Goal: Task Accomplishment & Management: Use online tool/utility

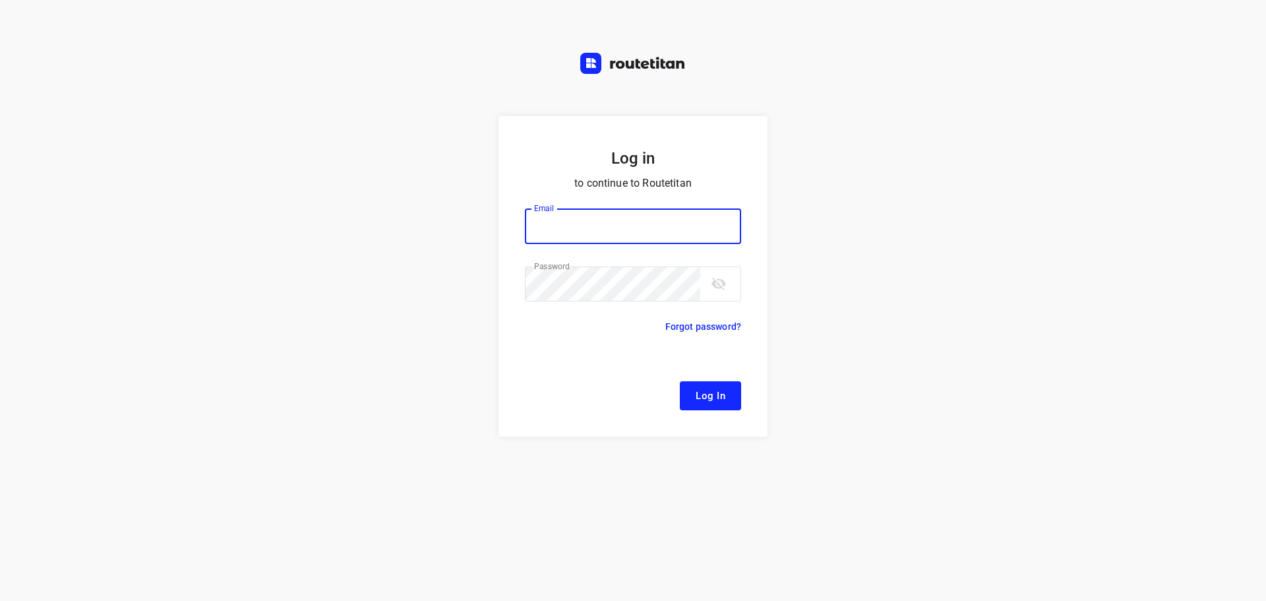
type input "[EMAIL_ADDRESS][DOMAIN_NAME]"
click at [715, 407] on button "Log In" at bounding box center [710, 395] width 61 height 29
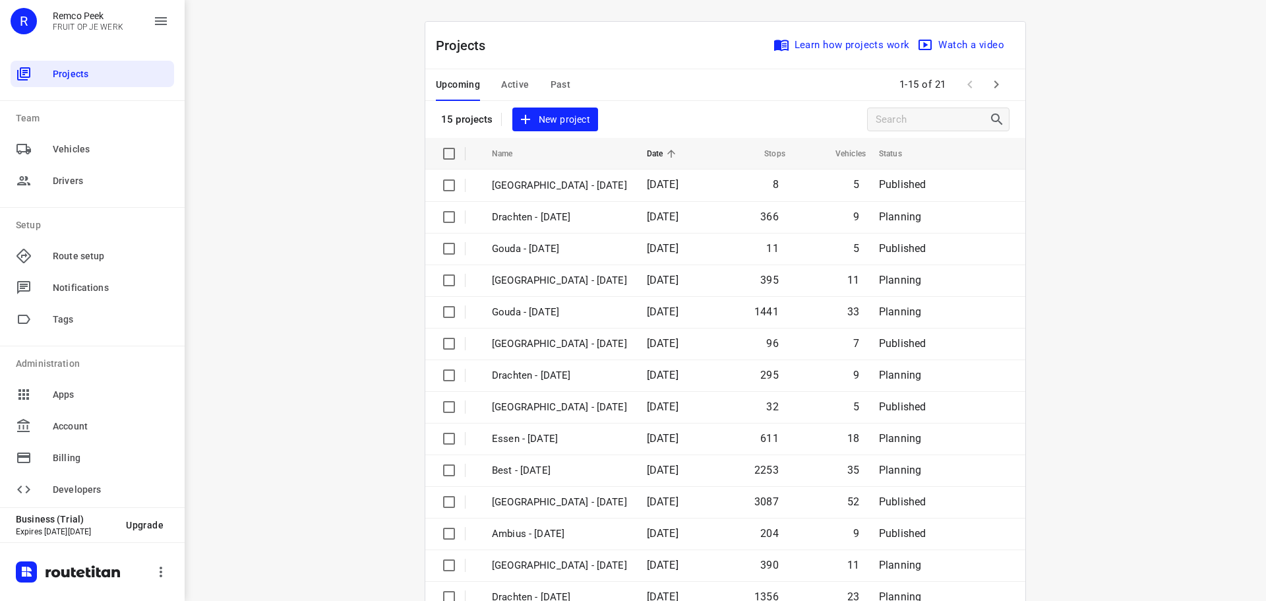
click at [552, 80] on span "Past" at bounding box center [561, 84] width 20 height 16
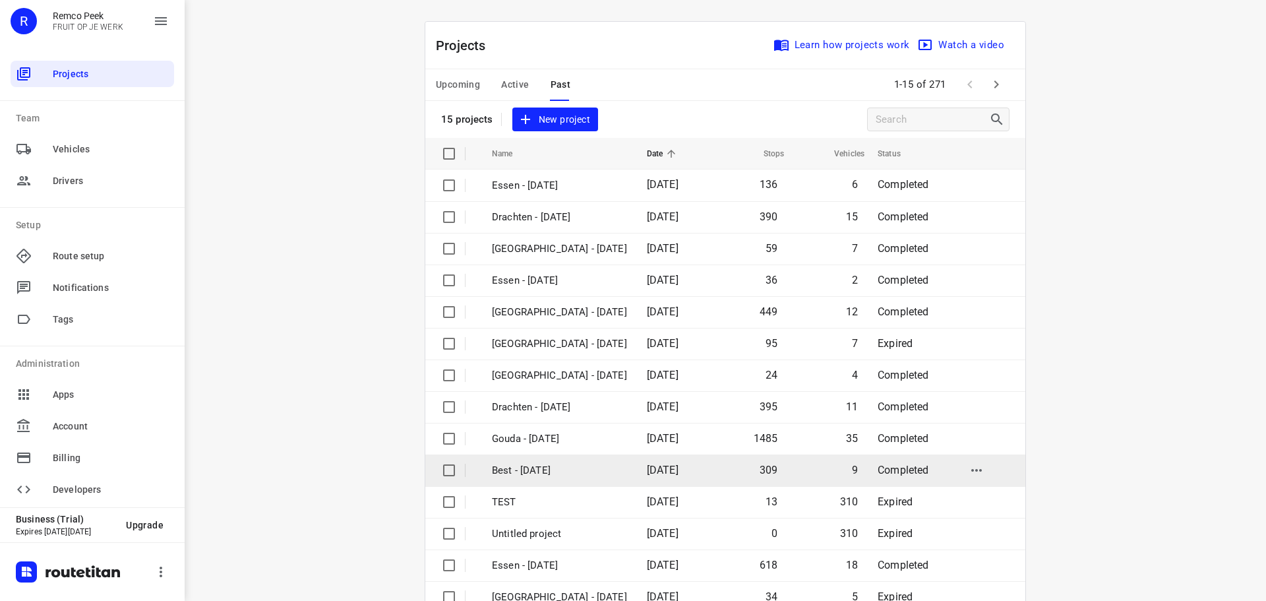
scroll to position [66, 0]
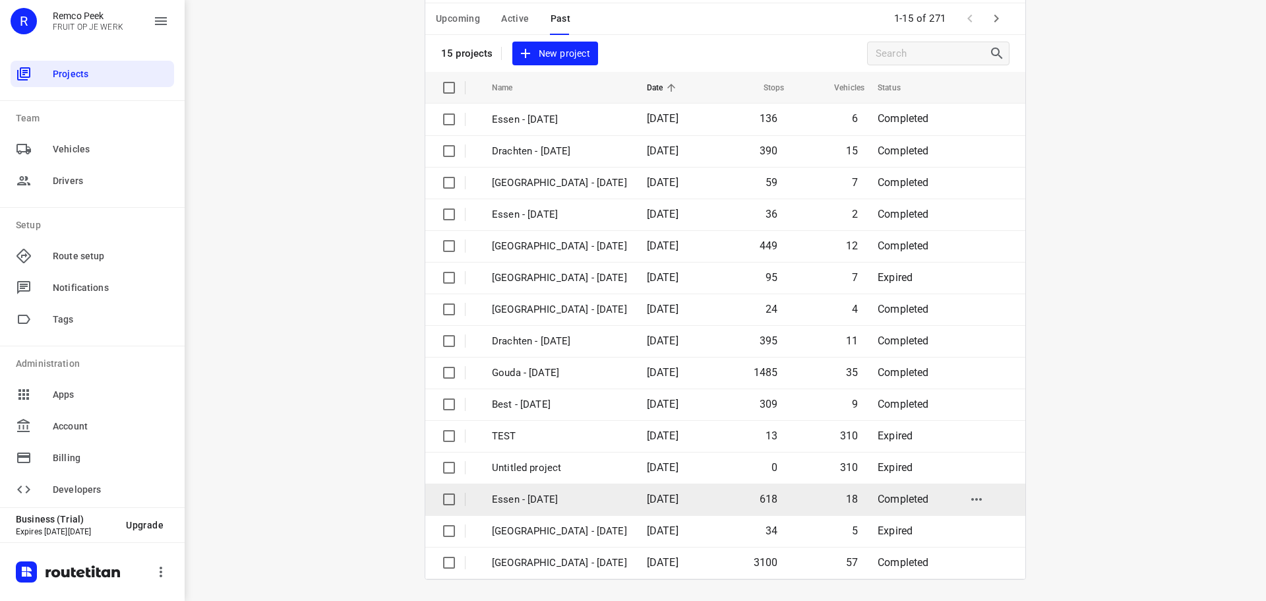
click at [542, 501] on p "Essen - [DATE]" at bounding box center [559, 499] width 135 height 15
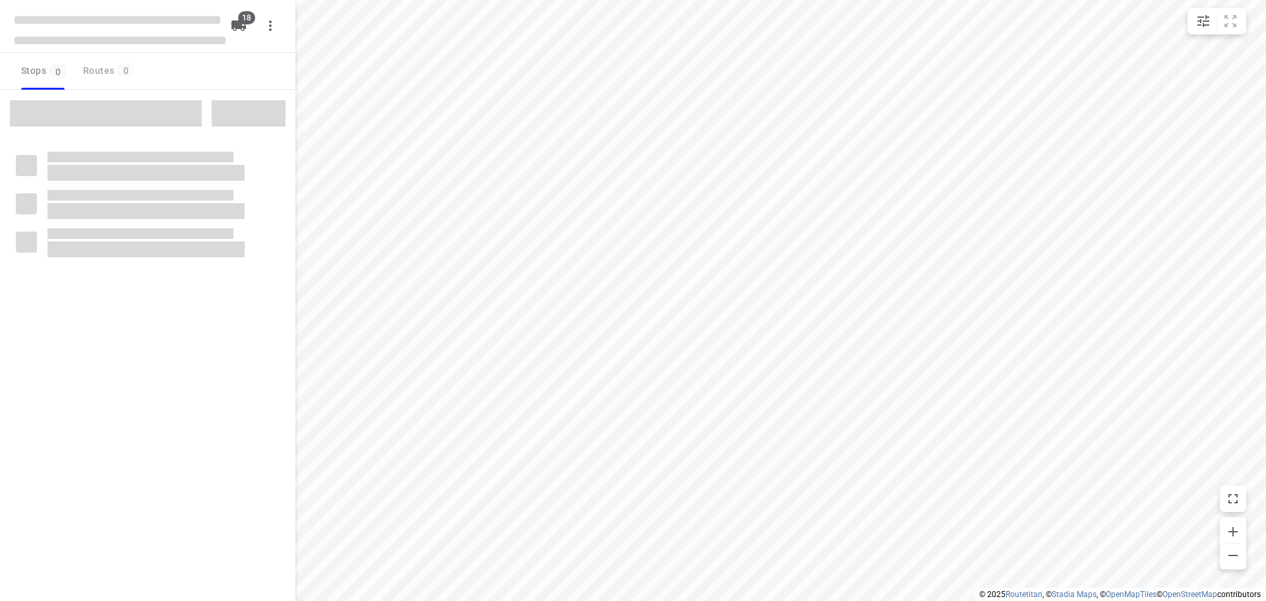
checkbox input "true"
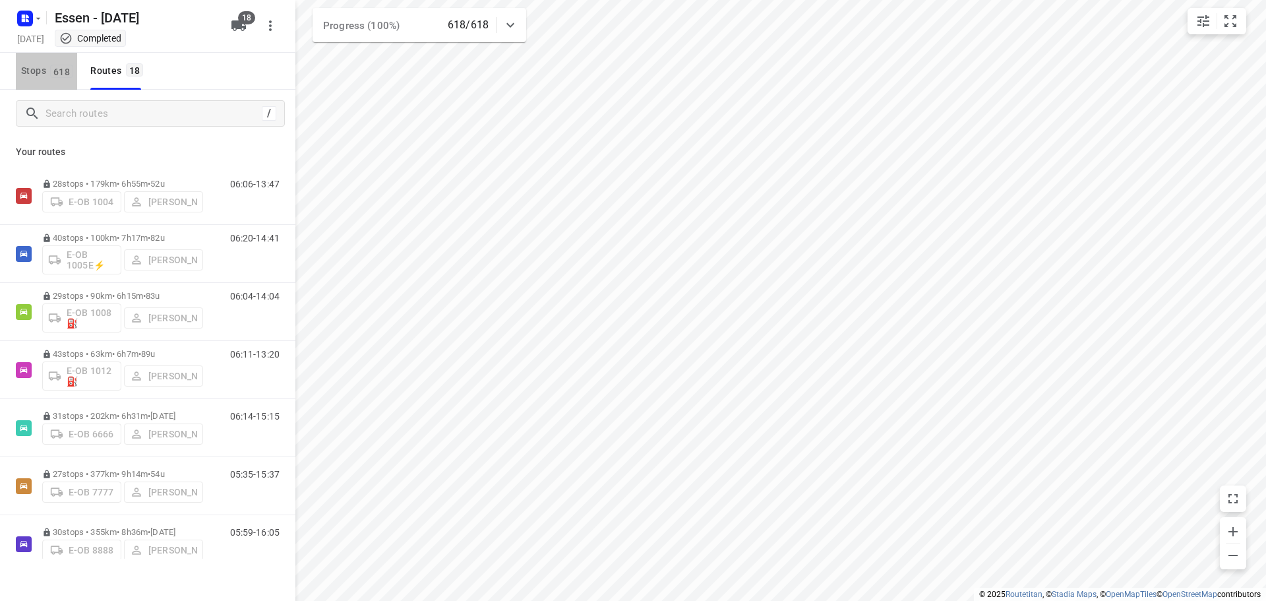
click at [34, 71] on span "Stops 618" at bounding box center [49, 71] width 56 height 16
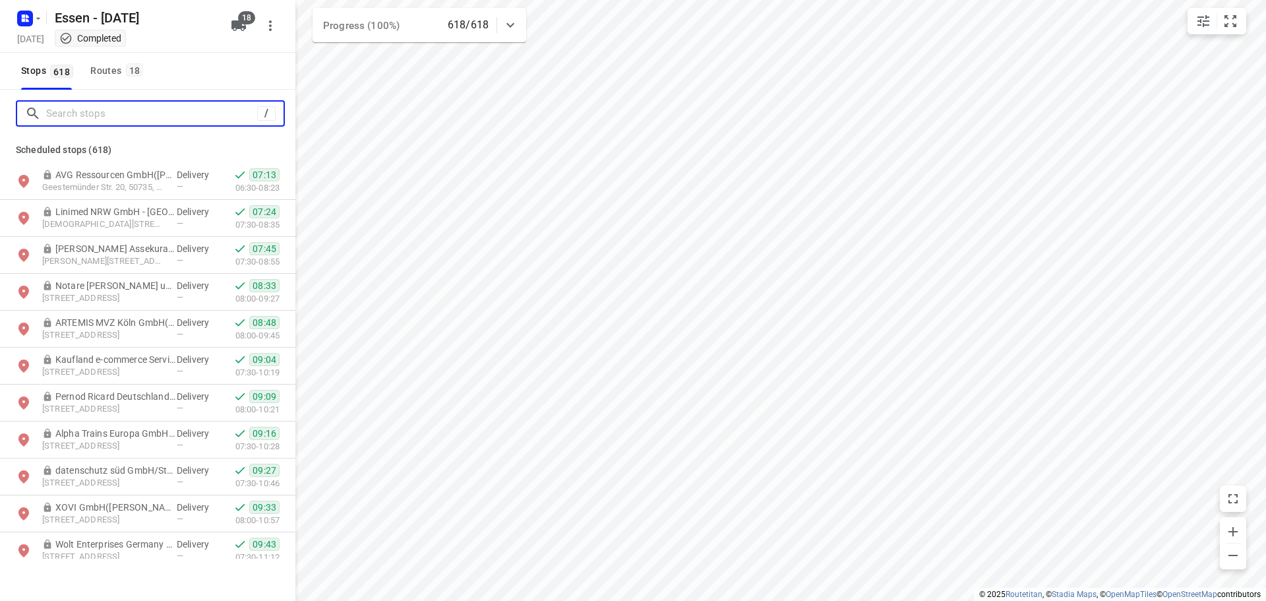
click at [65, 111] on input "Search stops" at bounding box center [151, 114] width 211 height 20
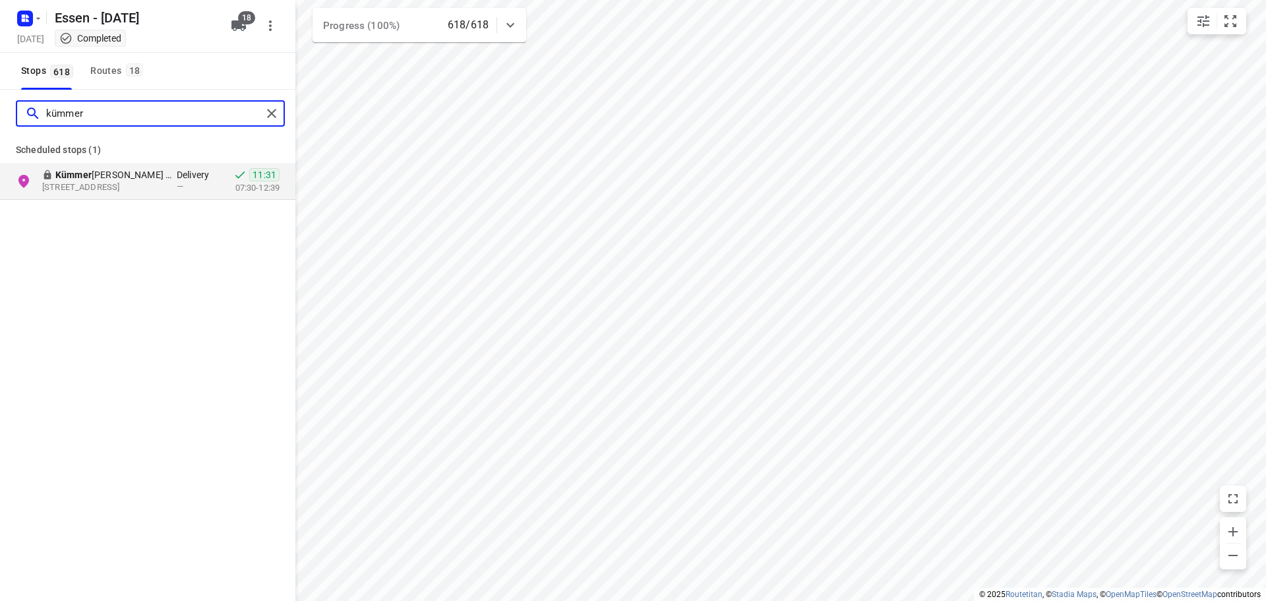
type input "kümmer"
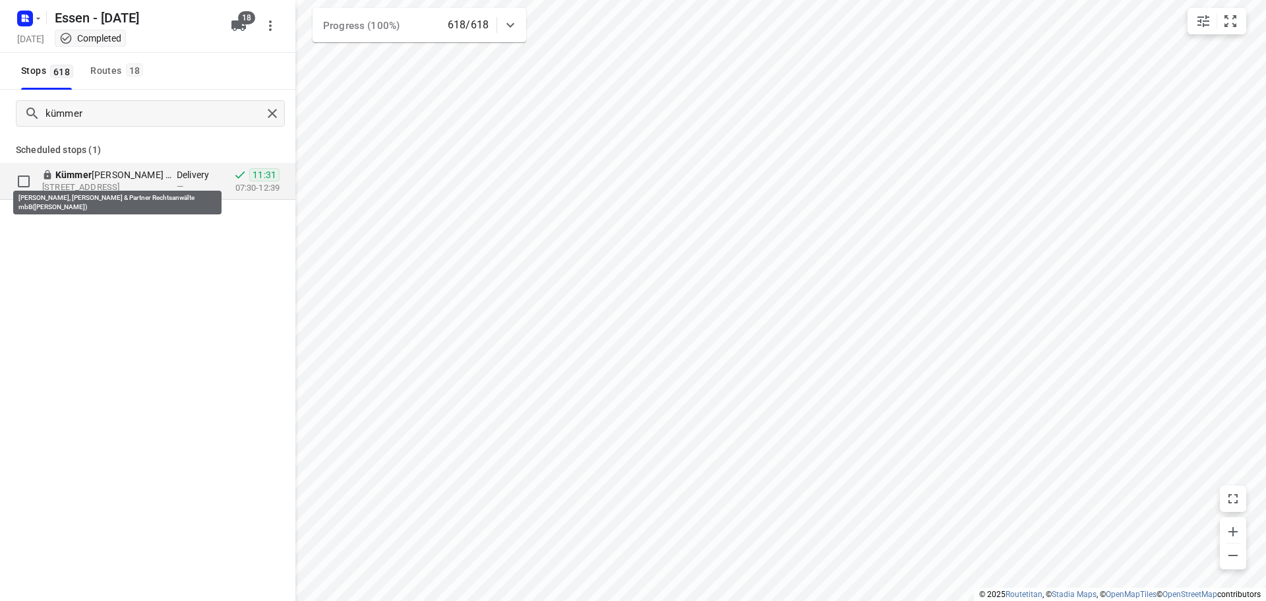
click at [85, 174] on b "Kümmer" at bounding box center [73, 174] width 36 height 11
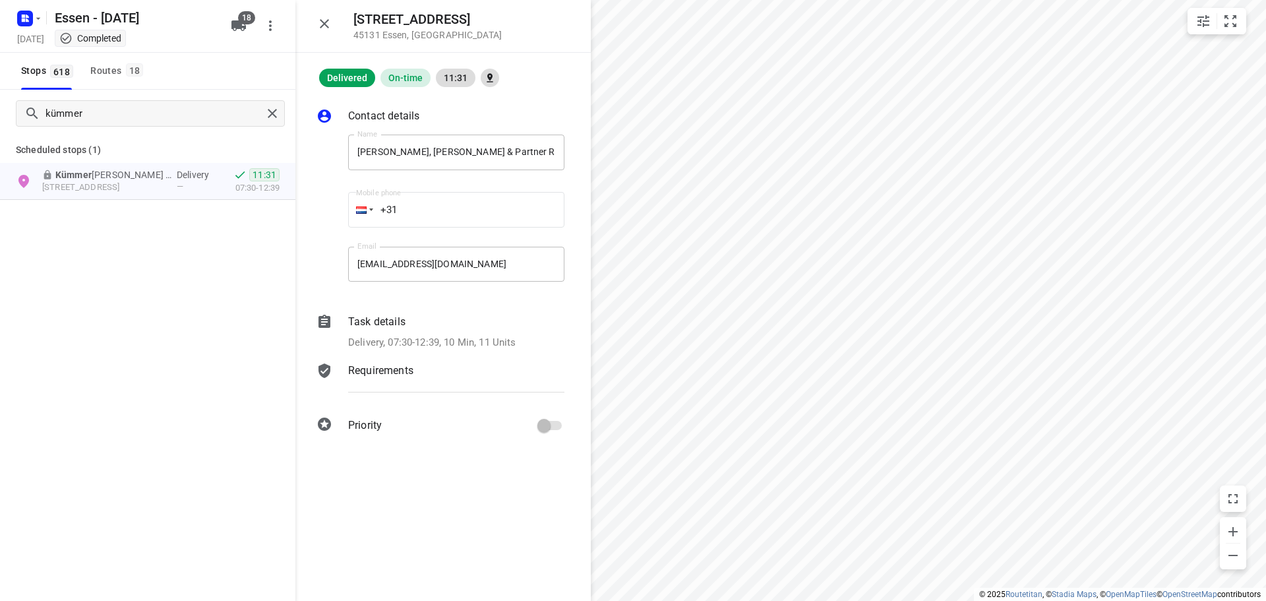
click at [386, 328] on p "Task details" at bounding box center [376, 322] width 57 height 16
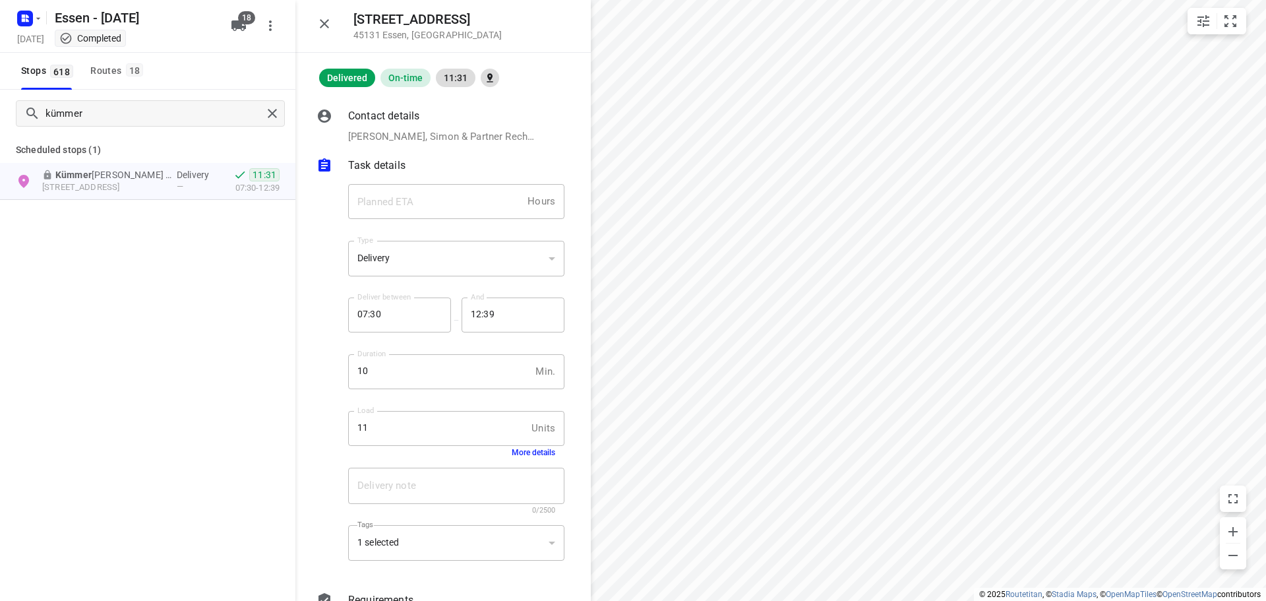
click at [533, 454] on button "More details" at bounding box center [534, 452] width 44 height 9
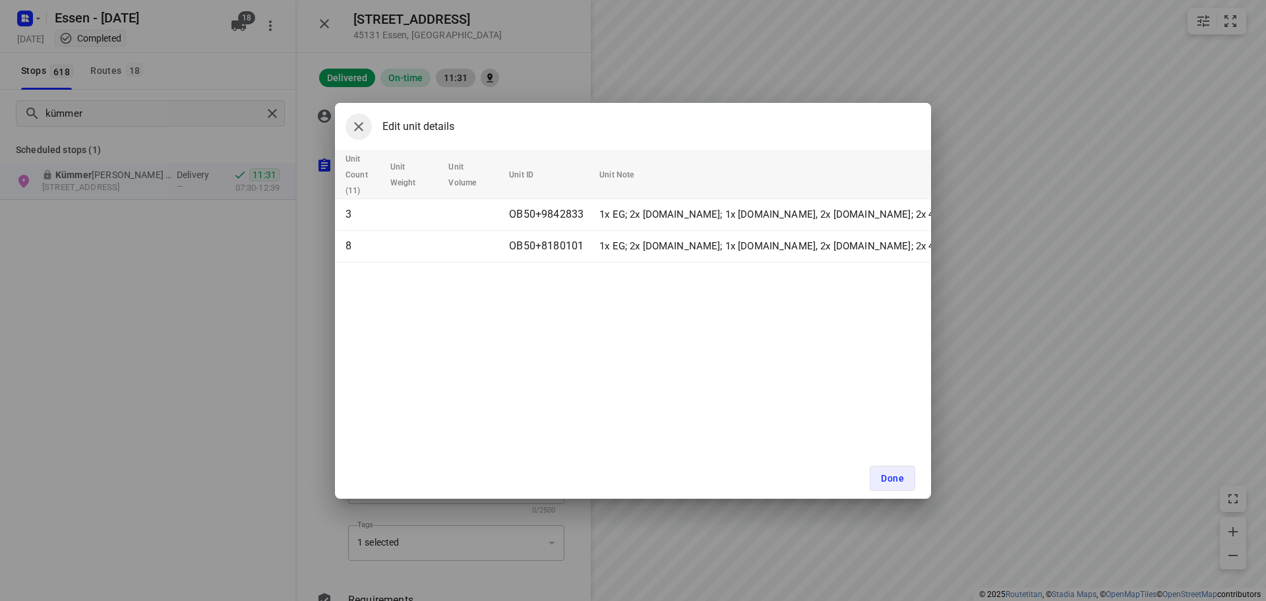
click at [355, 126] on icon "button" at bounding box center [359, 127] width 16 height 16
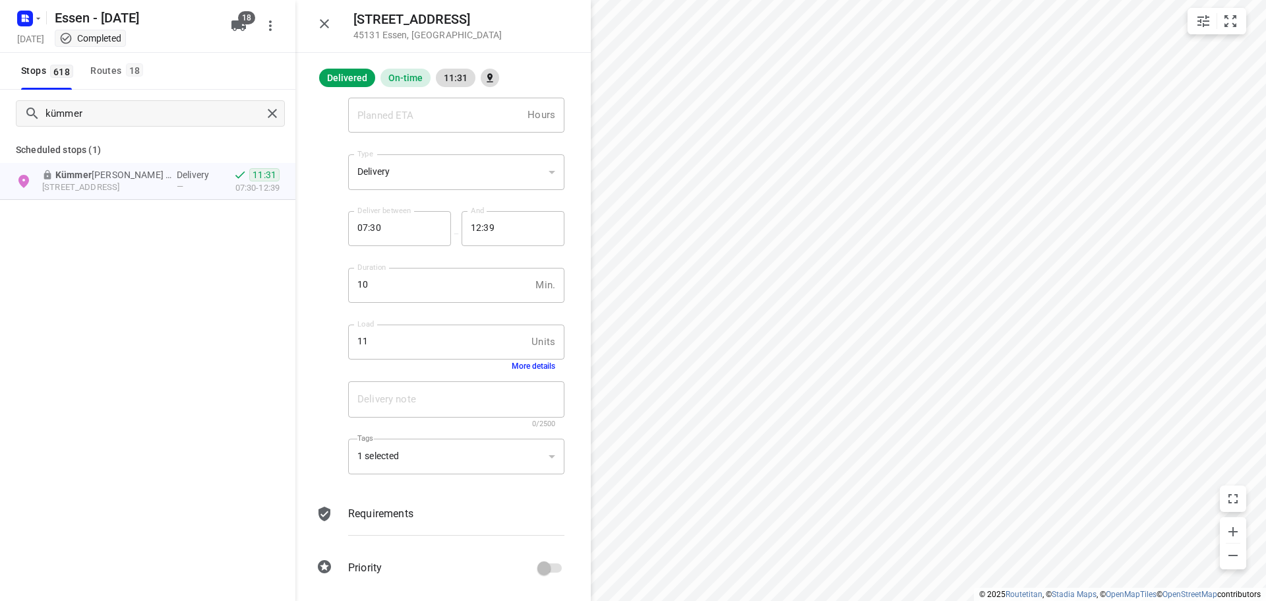
scroll to position [87, 0]
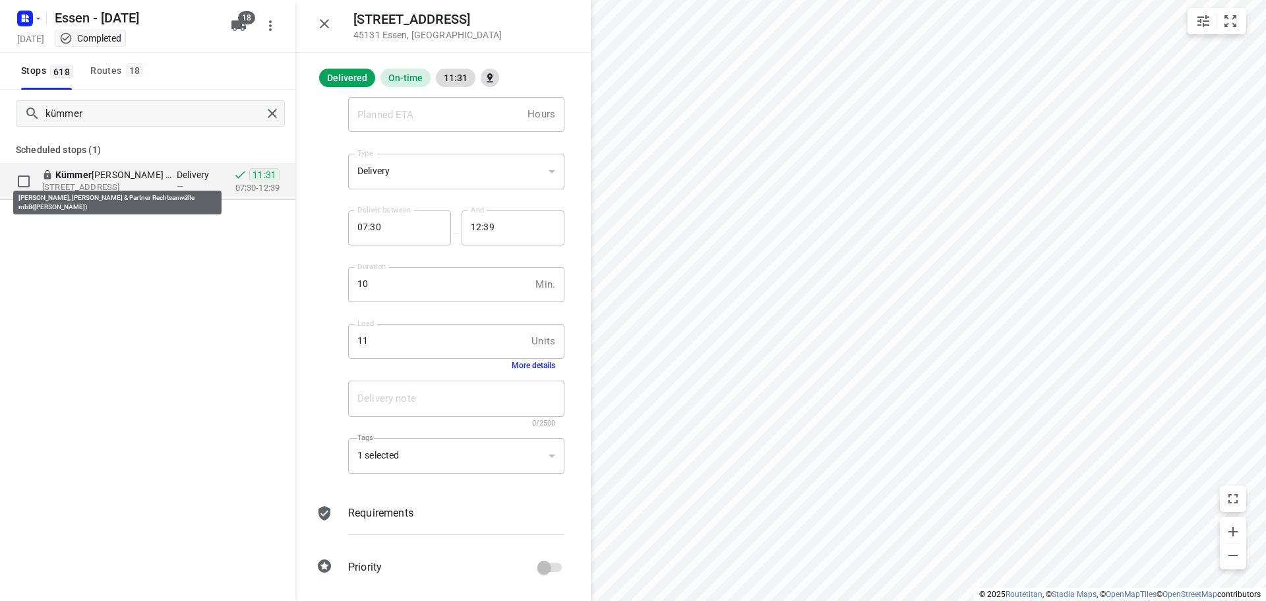
click at [87, 178] on b "Kümmer" at bounding box center [73, 174] width 36 height 11
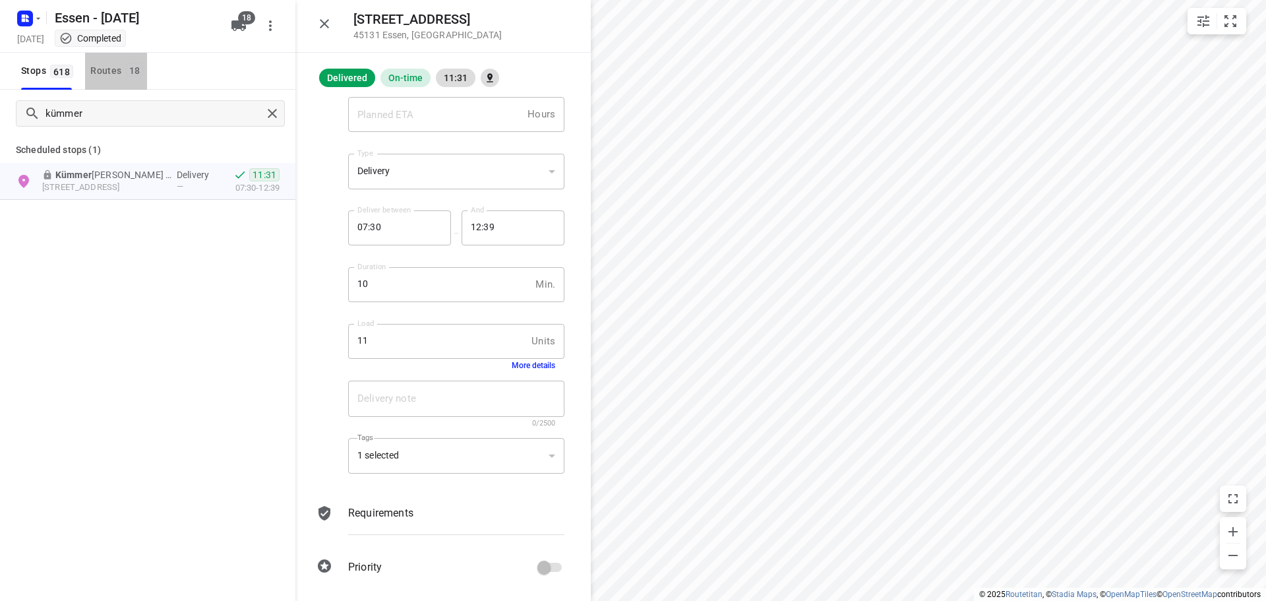
click at [90, 74] on button "Routes 18" at bounding box center [116, 71] width 62 height 37
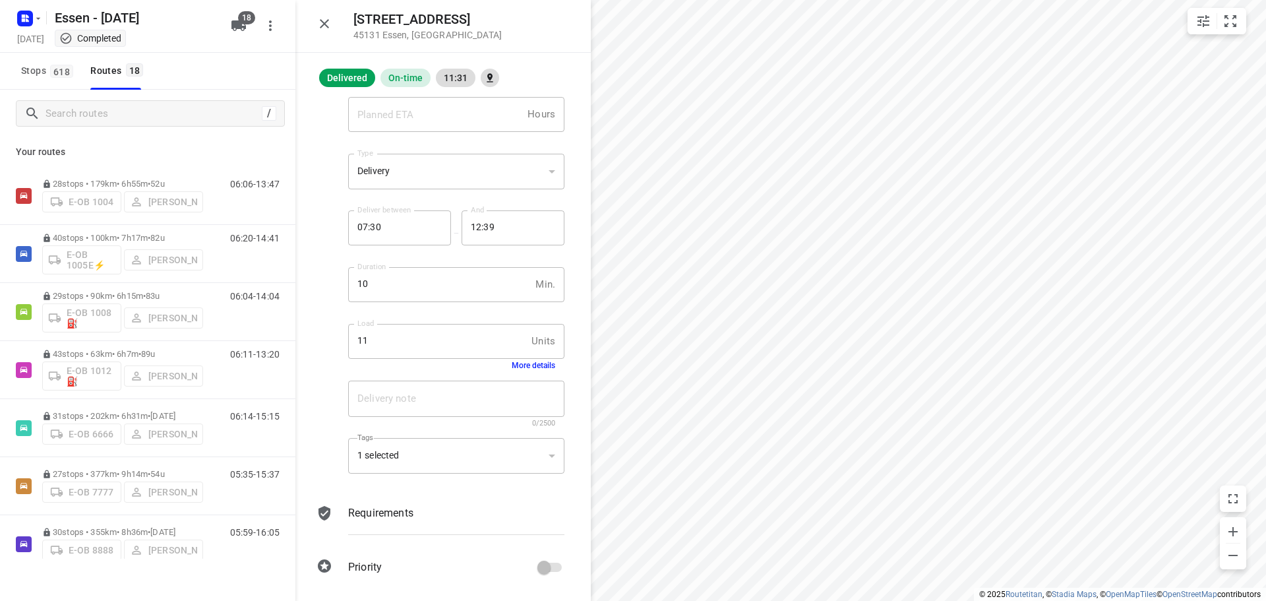
click at [323, 23] on icon "button" at bounding box center [324, 23] width 9 height 9
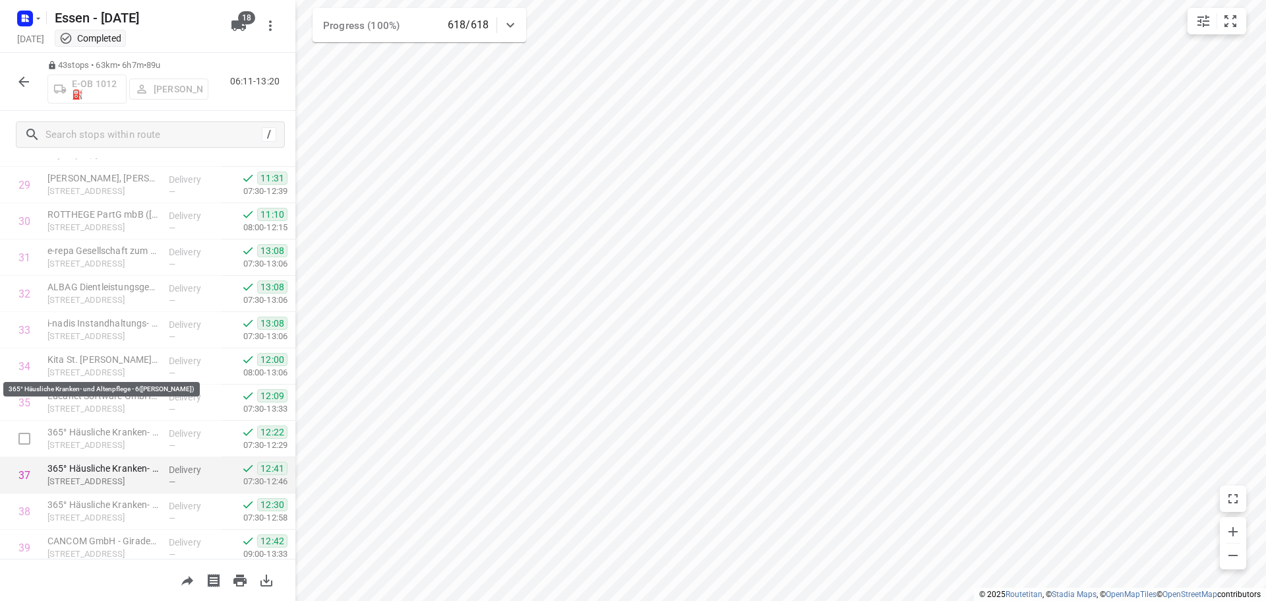
scroll to position [1063, 0]
